Goal: Task Accomplishment & Management: Complete application form

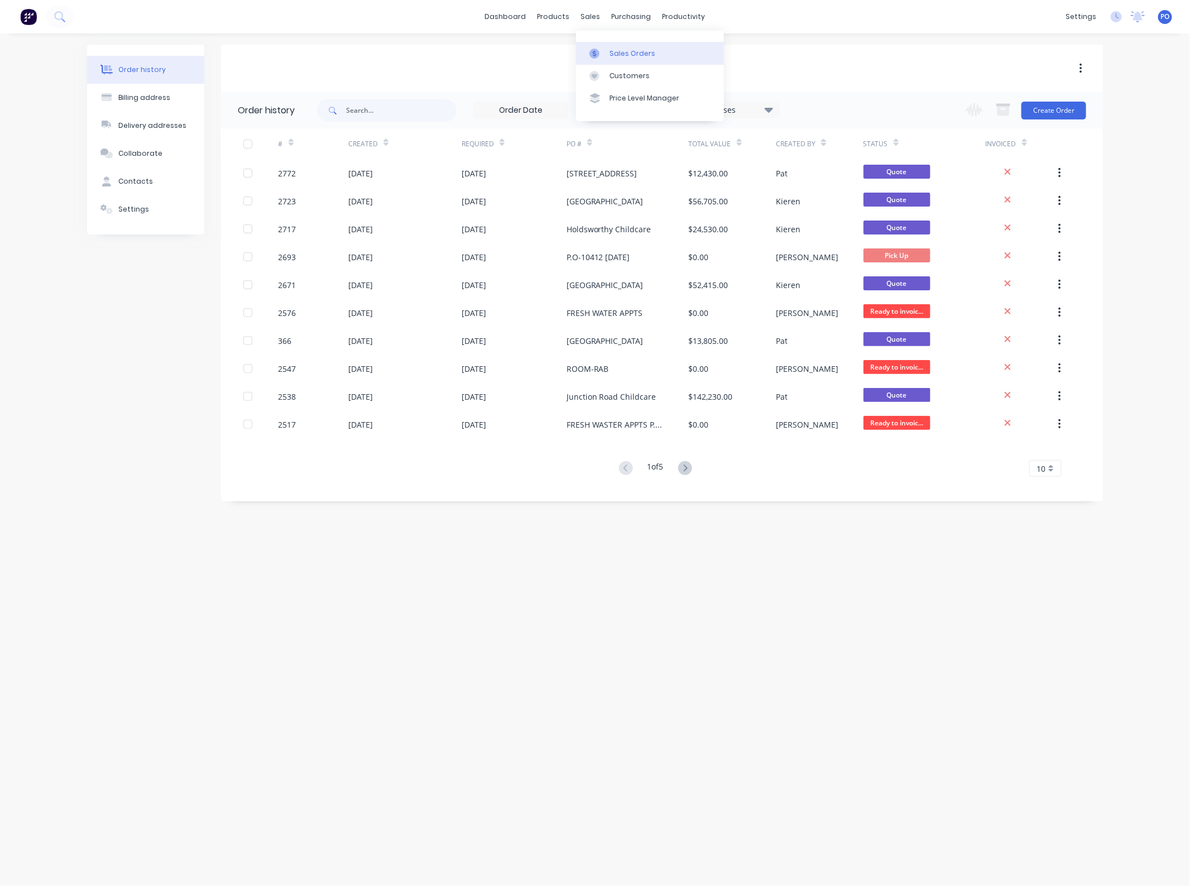
click at [603, 40] on div "Sales Orders Customers Price Level Manager" at bounding box center [650, 76] width 148 height 90
click at [604, 47] on link "Sales Orders" at bounding box center [650, 53] width 148 height 22
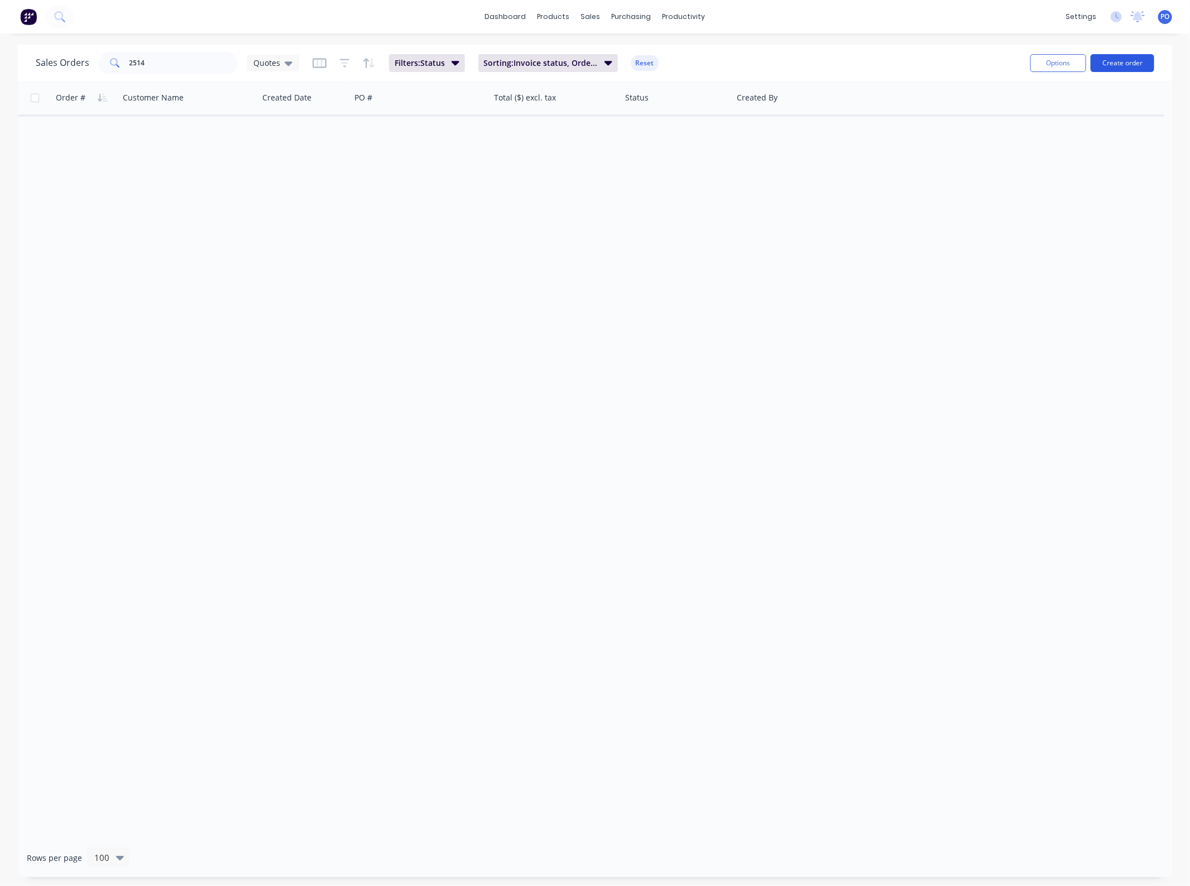
click at [1125, 64] on button "Create order" at bounding box center [1123, 63] width 64 height 18
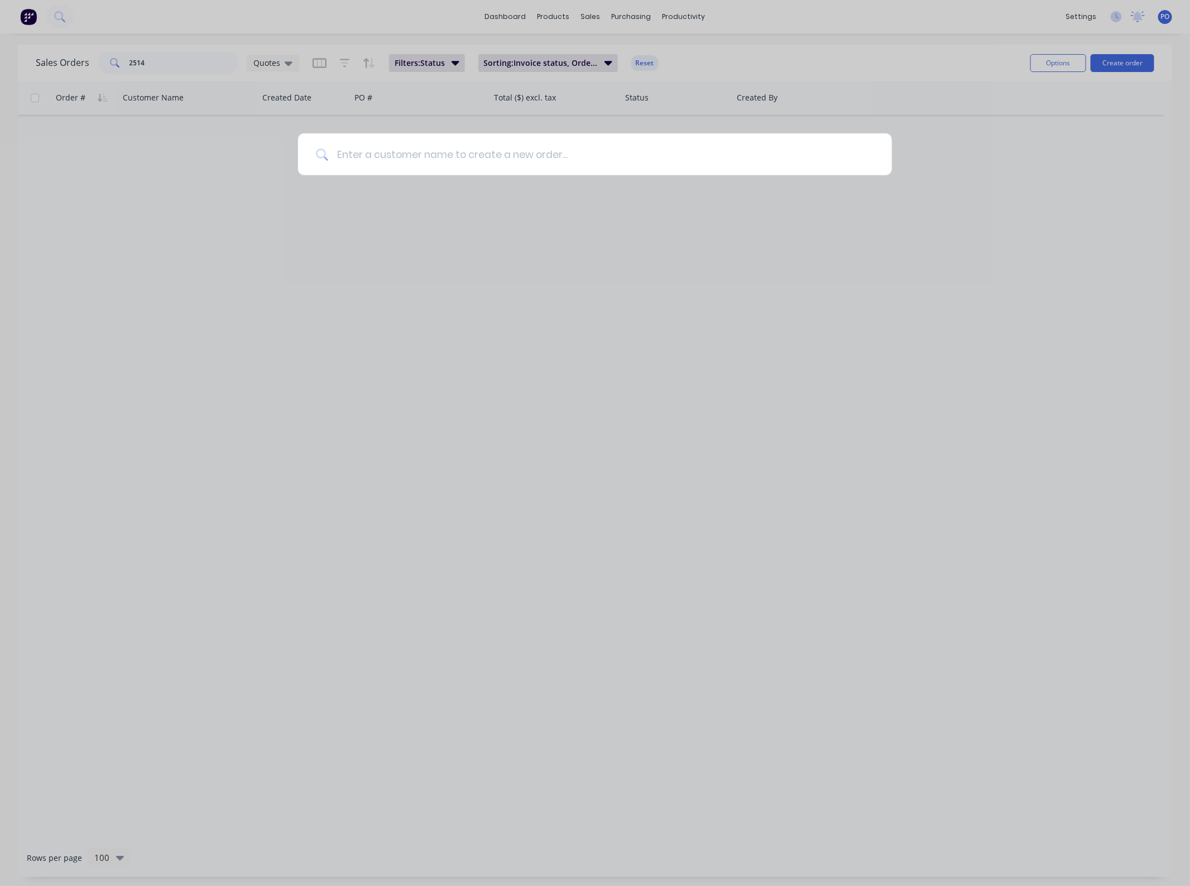
click at [403, 146] on input at bounding box center [601, 154] width 546 height 42
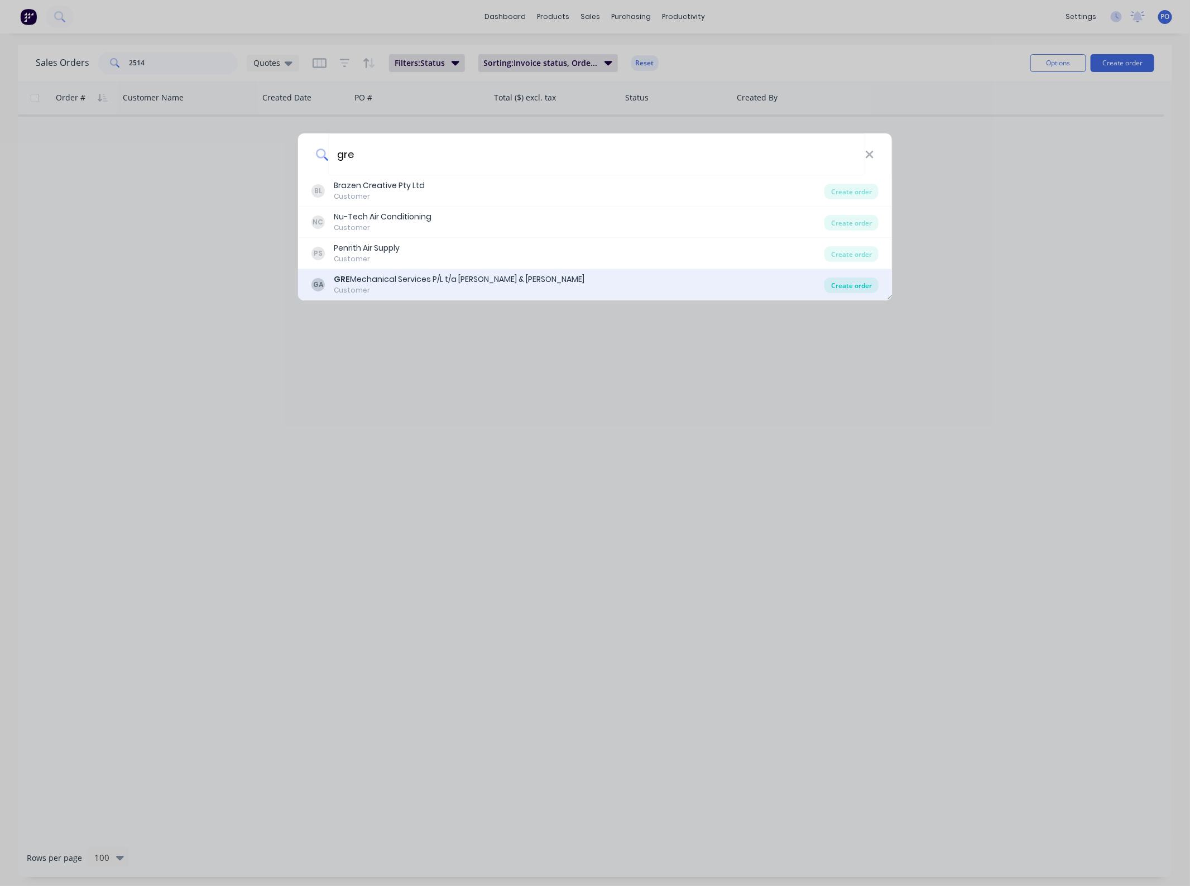
type input "gre"
click at [853, 288] on div "Create order" at bounding box center [852, 285] width 54 height 16
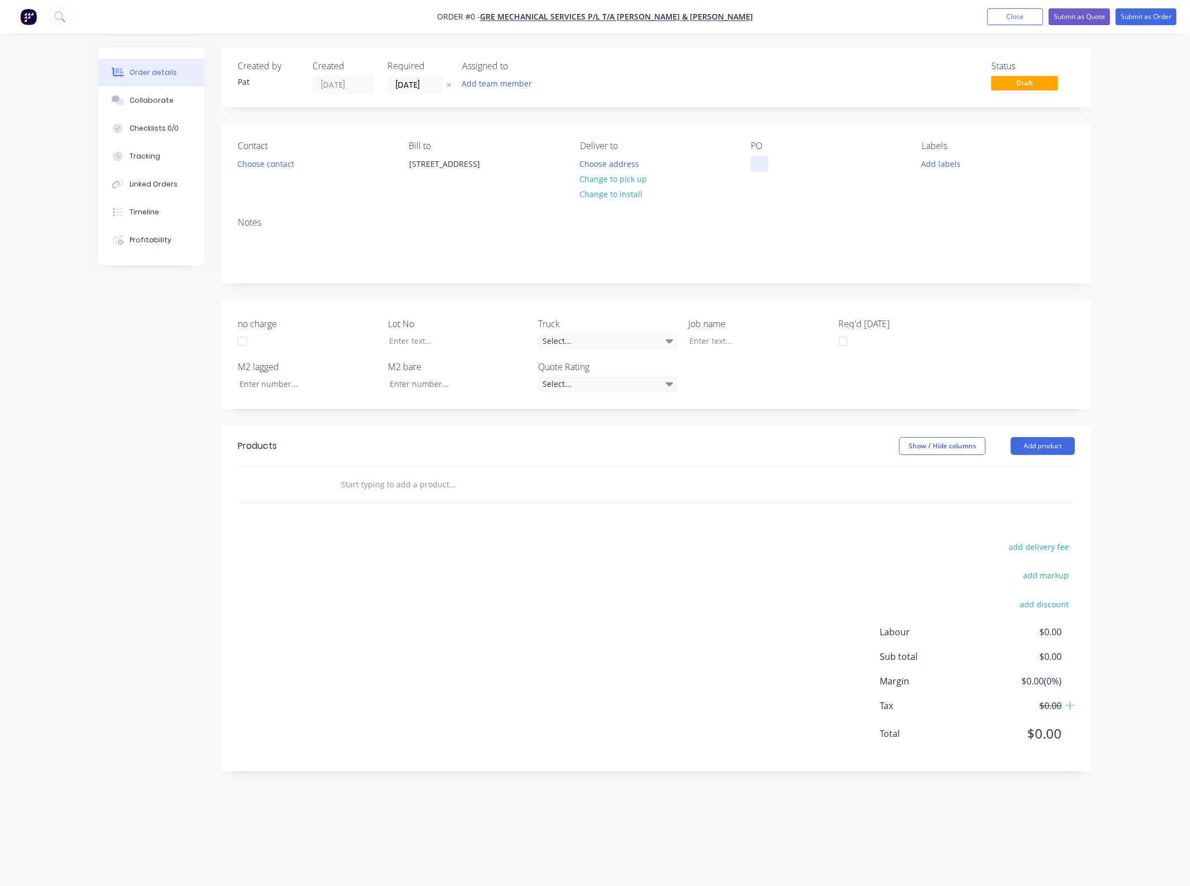
click at [751, 171] on div "PO" at bounding box center [827, 166] width 153 height 51
click at [754, 171] on div at bounding box center [760, 164] width 18 height 16
click at [750, 179] on div "Contact Choose contact [PERSON_NAME] to [STREET_ADDRESS] Deliver to Choose addr…" at bounding box center [656, 166] width 871 height 84
click at [766, 161] on div at bounding box center [760, 164] width 18 height 16
click at [1051, 427] on header "Products Show / Hide columns Add product" at bounding box center [656, 446] width 871 height 40
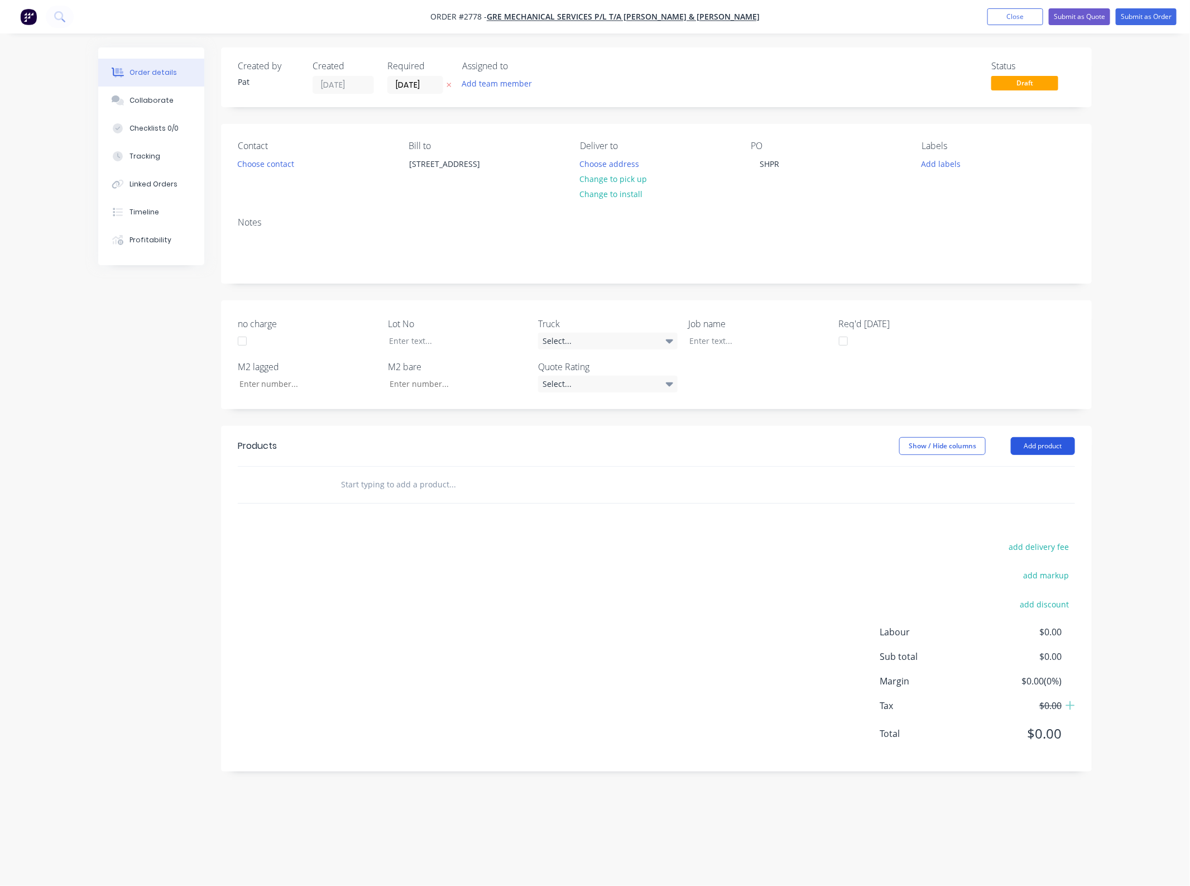
click at [1050, 452] on button "Add product" at bounding box center [1043, 446] width 64 height 18
click at [1028, 498] on div "Basic product" at bounding box center [1022, 496] width 86 height 16
click at [1034, 444] on button "Add product" at bounding box center [1043, 446] width 64 height 18
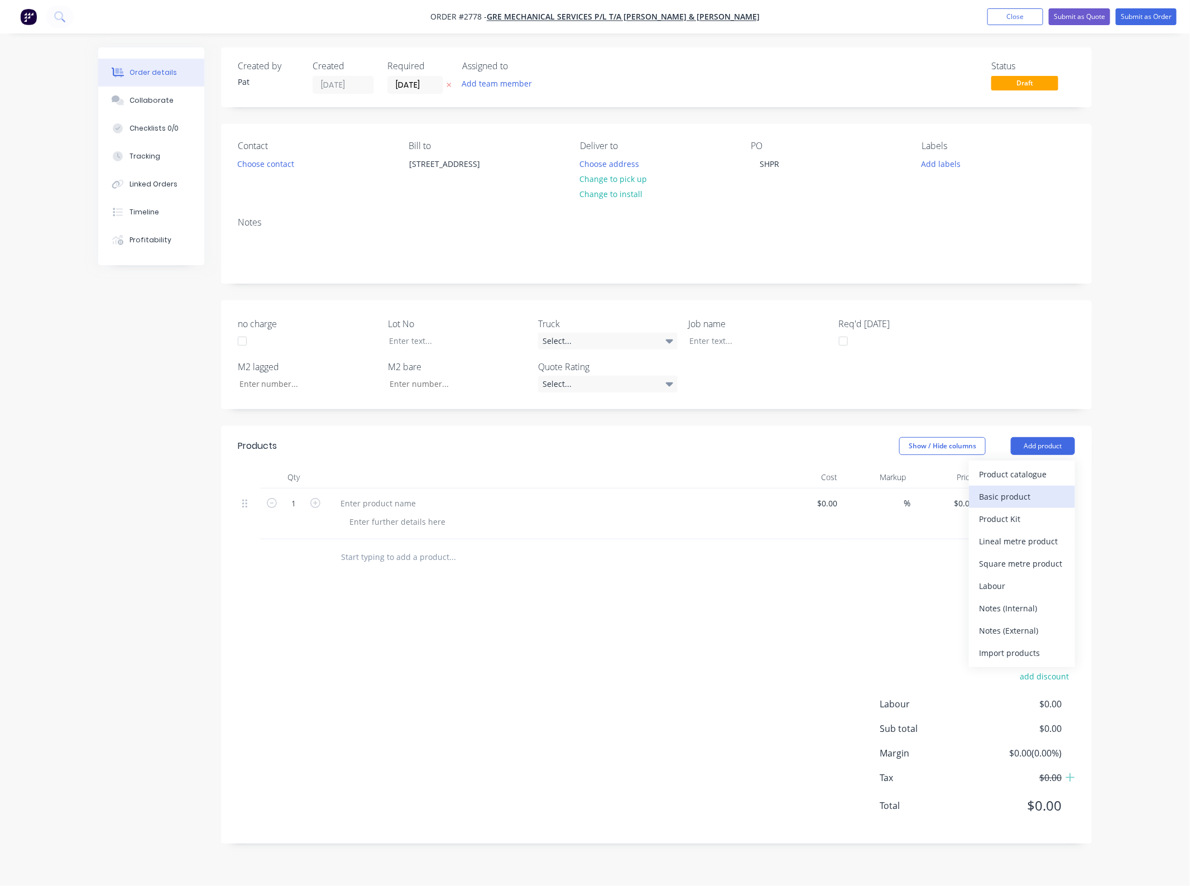
click at [1032, 502] on div "Basic product" at bounding box center [1022, 496] width 86 height 16
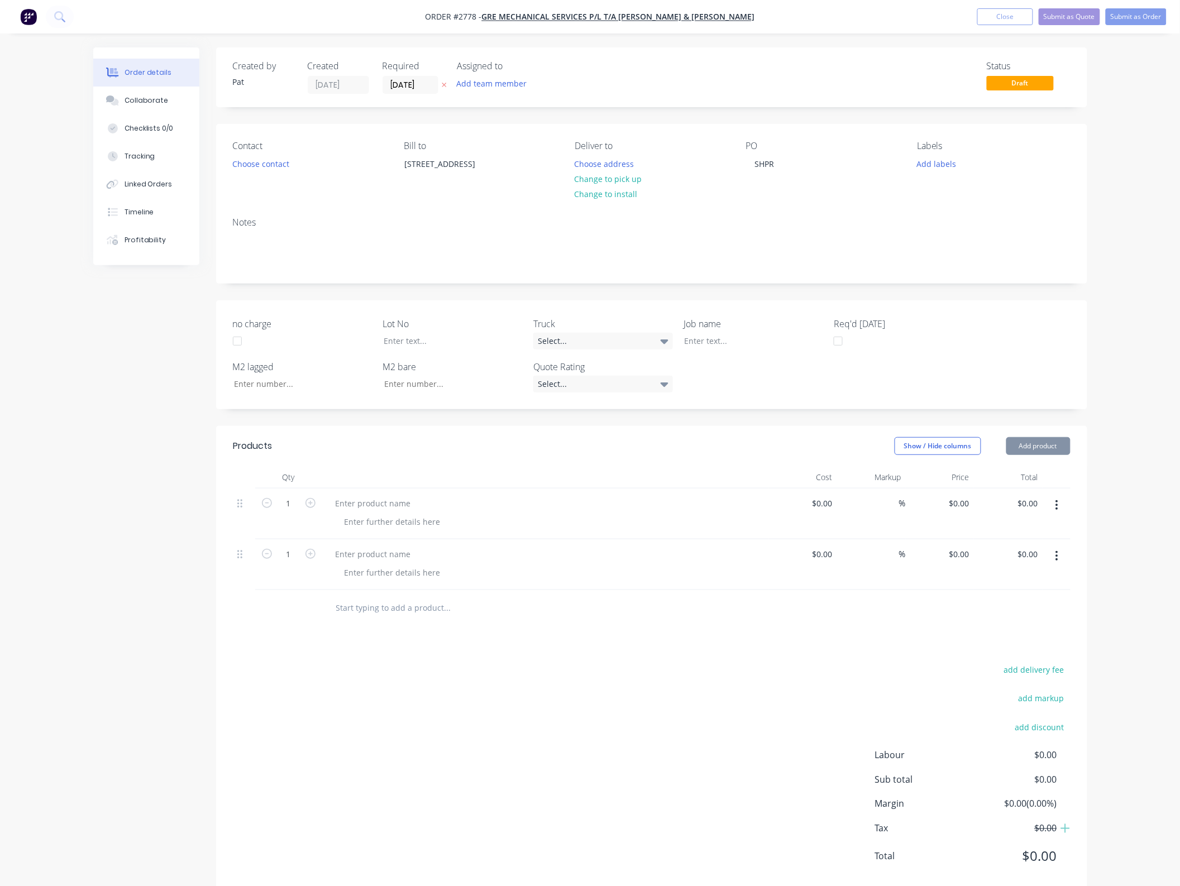
click at [1033, 448] on button "Add product" at bounding box center [1038, 446] width 64 height 18
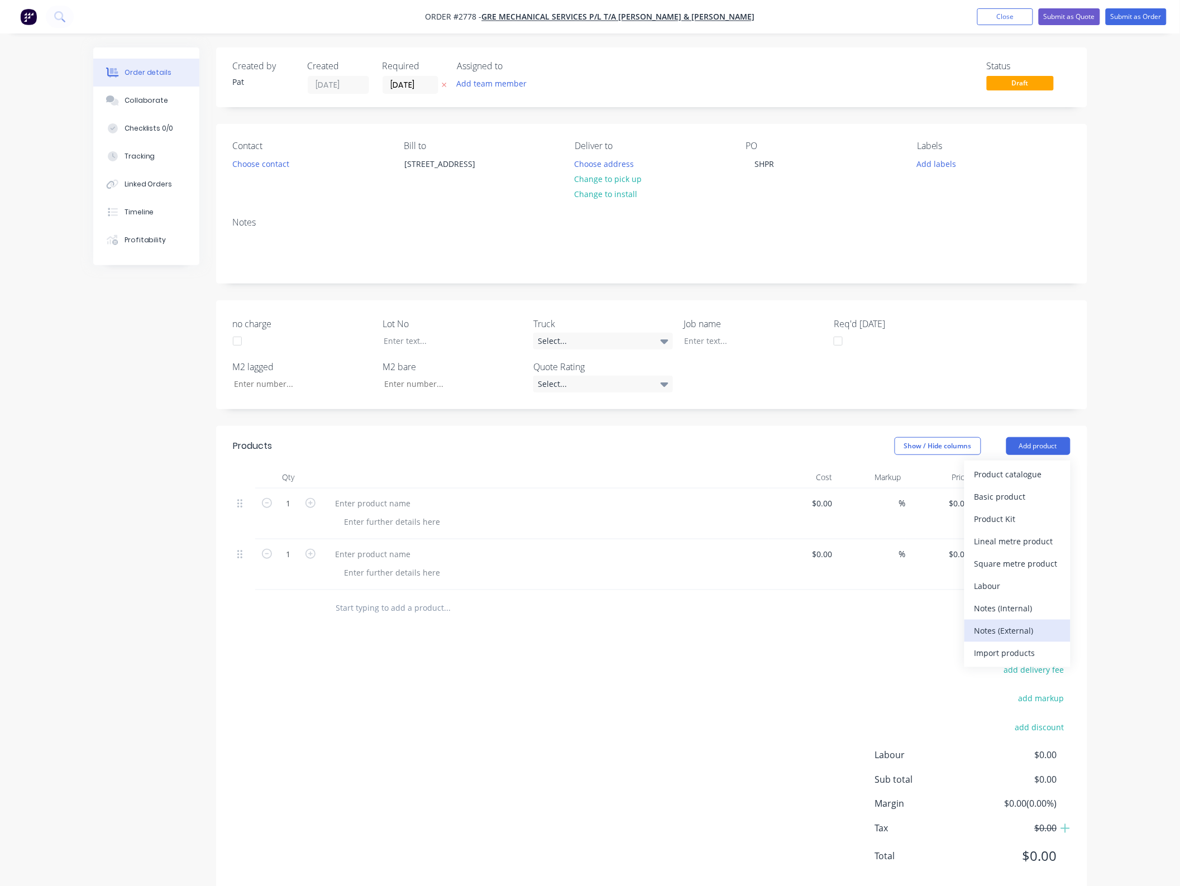
click at [1026, 635] on div "Notes (External)" at bounding box center [1017, 630] width 86 height 16
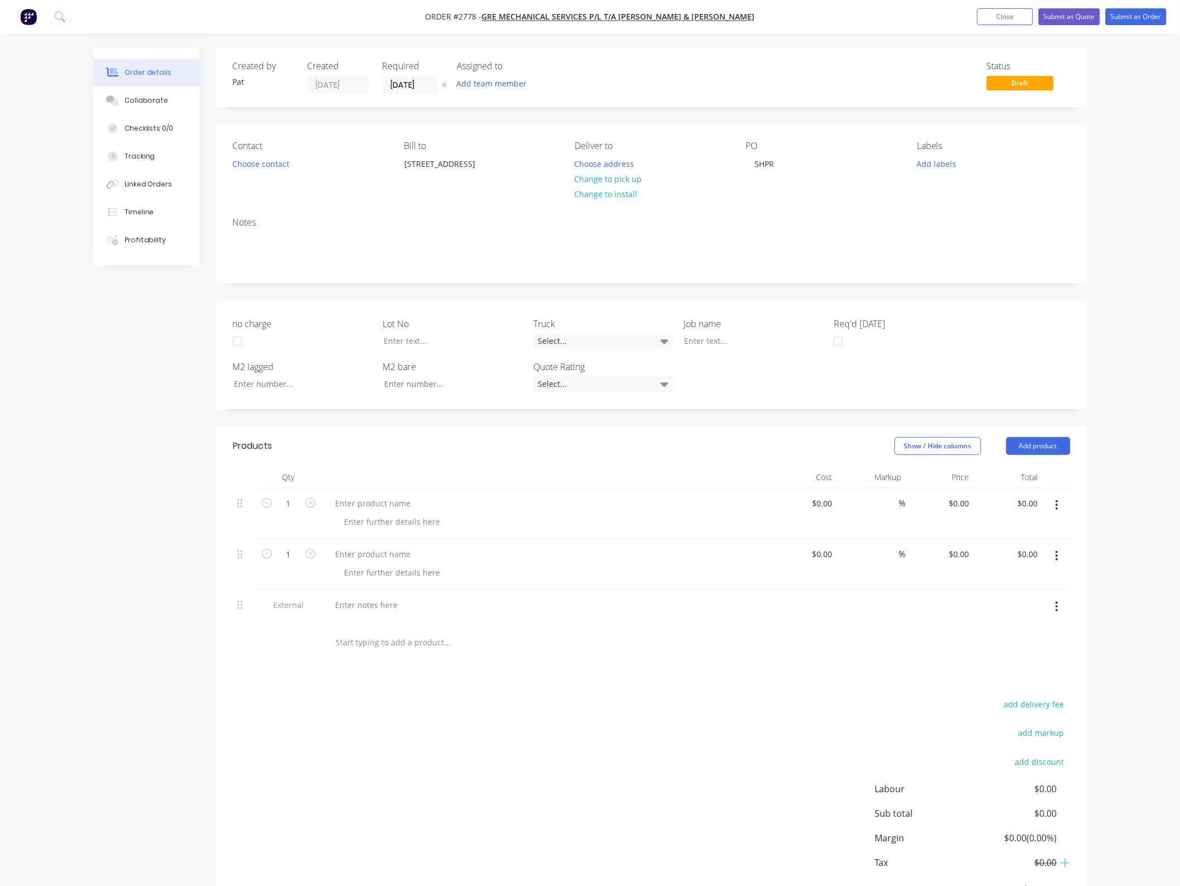
click at [1041, 423] on div "Created by [PERSON_NAME] Created [DATE] Required [DATE] Assigned to Add team me…" at bounding box center [651, 488] width 871 height 882
click at [1040, 448] on button "Add product" at bounding box center [1038, 446] width 64 height 18
click at [1033, 624] on div "Notes (External)" at bounding box center [1017, 630] width 86 height 16
click at [1025, 444] on button "Add product" at bounding box center [1038, 446] width 64 height 18
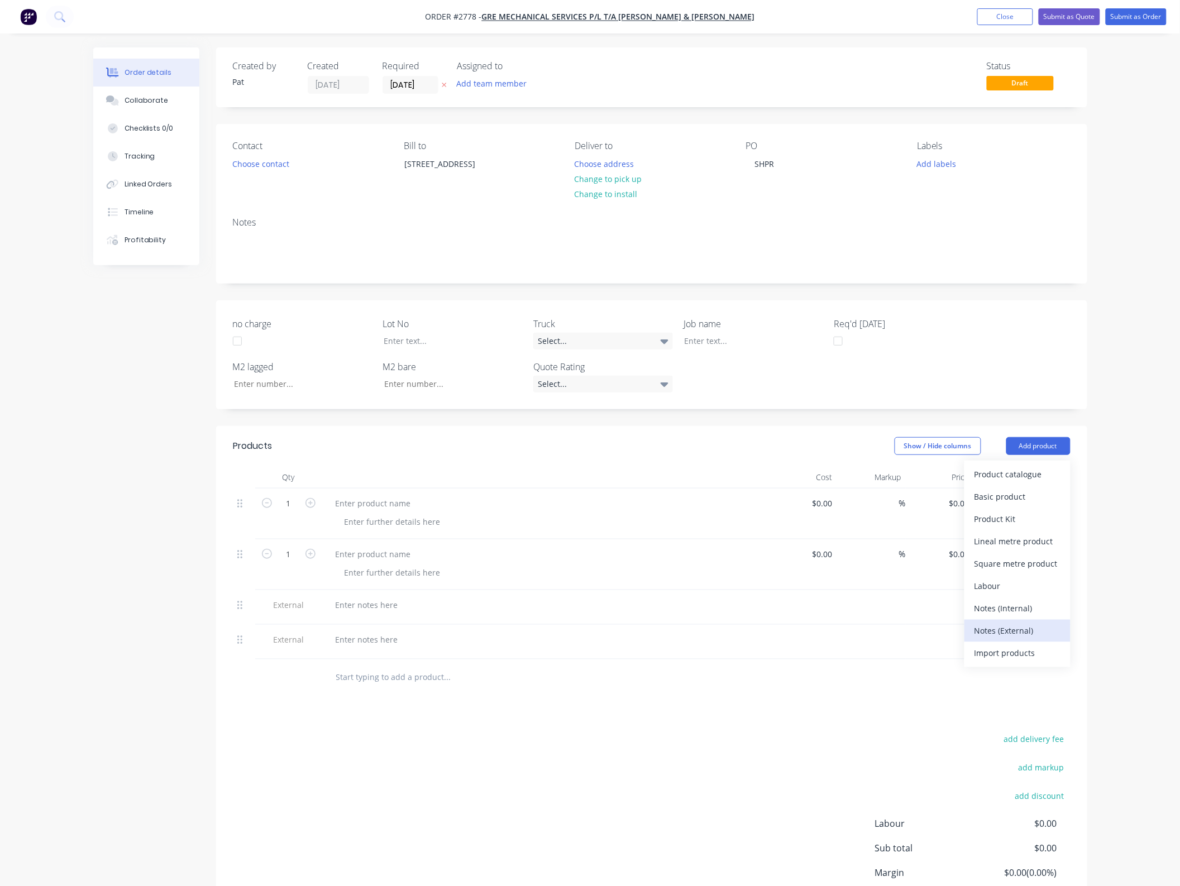
click at [1040, 626] on div "Notes (External)" at bounding box center [1017, 630] width 86 height 16
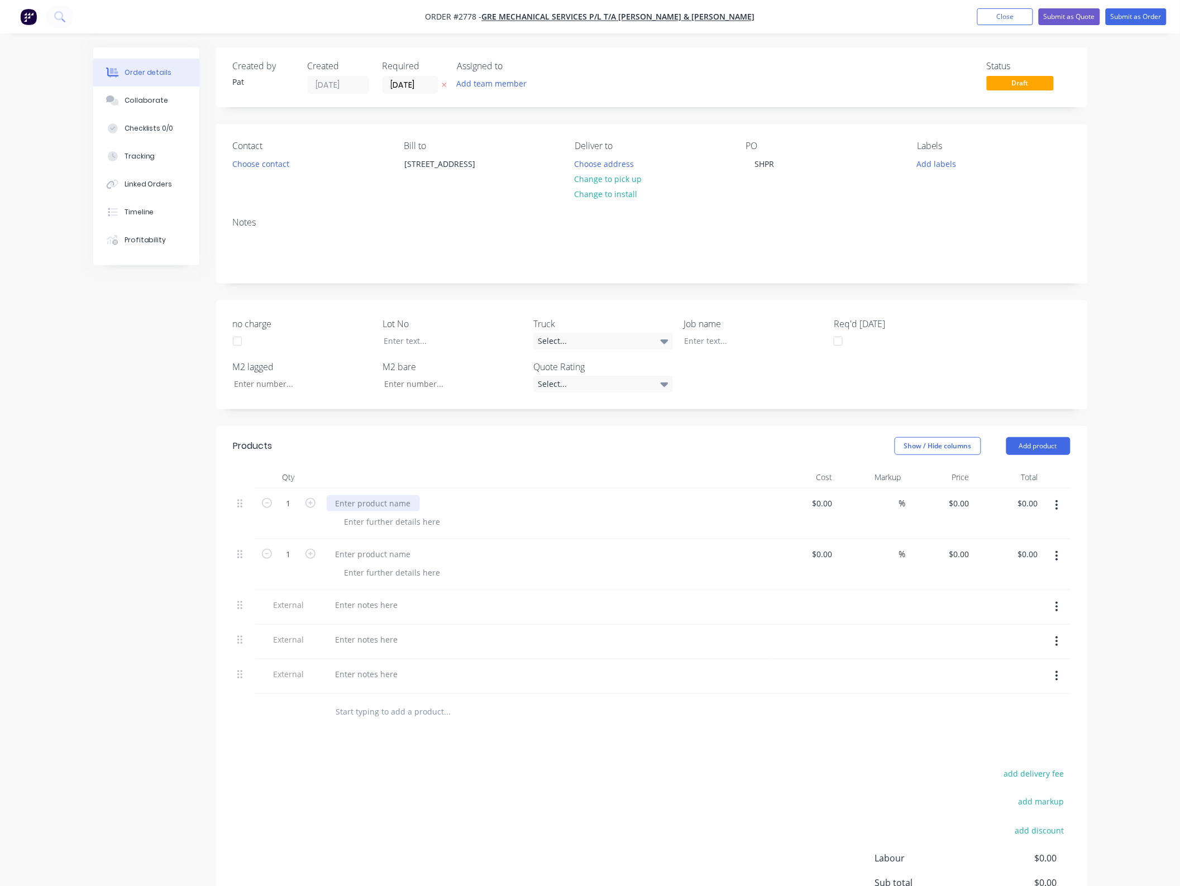
click at [381, 501] on div at bounding box center [373, 503] width 93 height 16
click at [400, 559] on div at bounding box center [373, 554] width 93 height 16
click at [349, 554] on div "Instllation" at bounding box center [354, 554] width 55 height 16
click at [372, 597] on div at bounding box center [367, 605] width 80 height 16
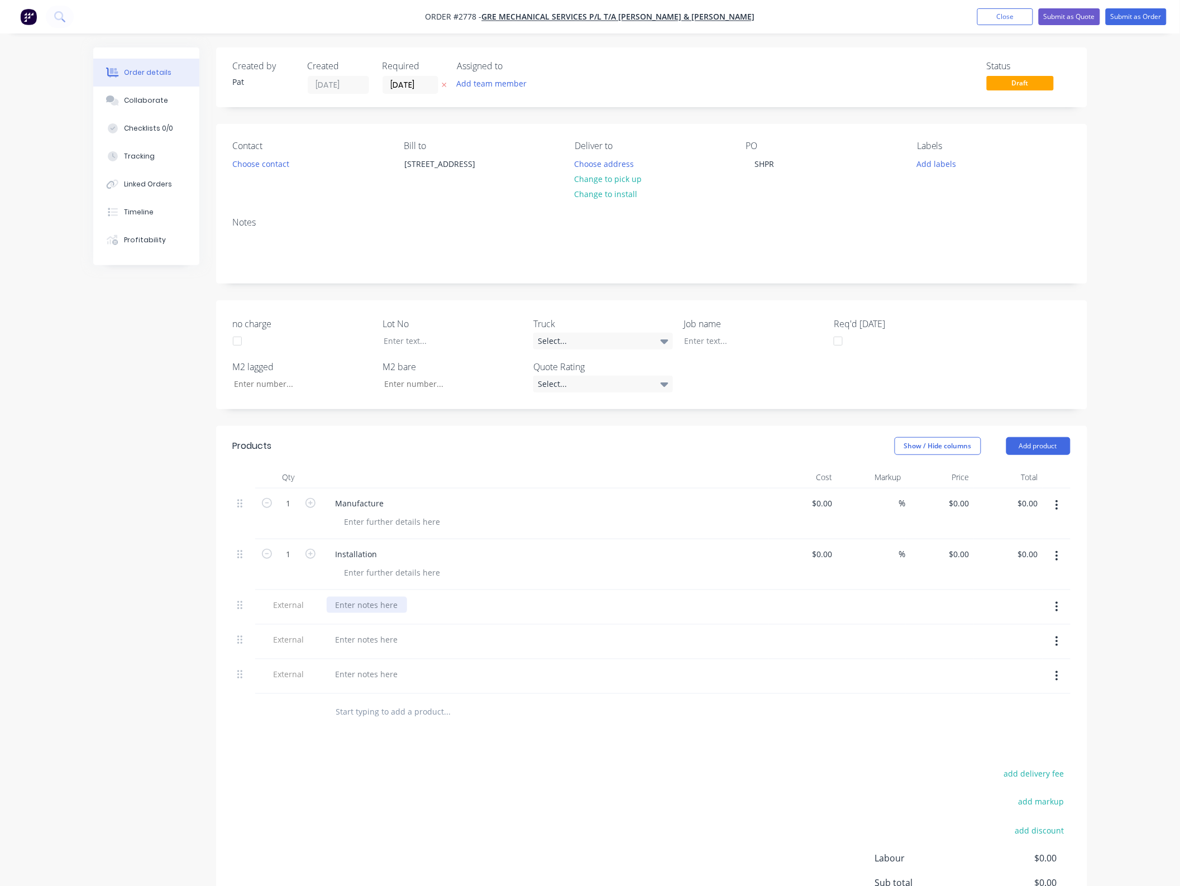
click at [370, 607] on div at bounding box center [367, 605] width 80 height 16
click at [353, 650] on div at bounding box center [367, 651] width 80 height 16
click at [384, 701] on div at bounding box center [367, 697] width 80 height 16
